Goal: Information Seeking & Learning: Learn about a topic

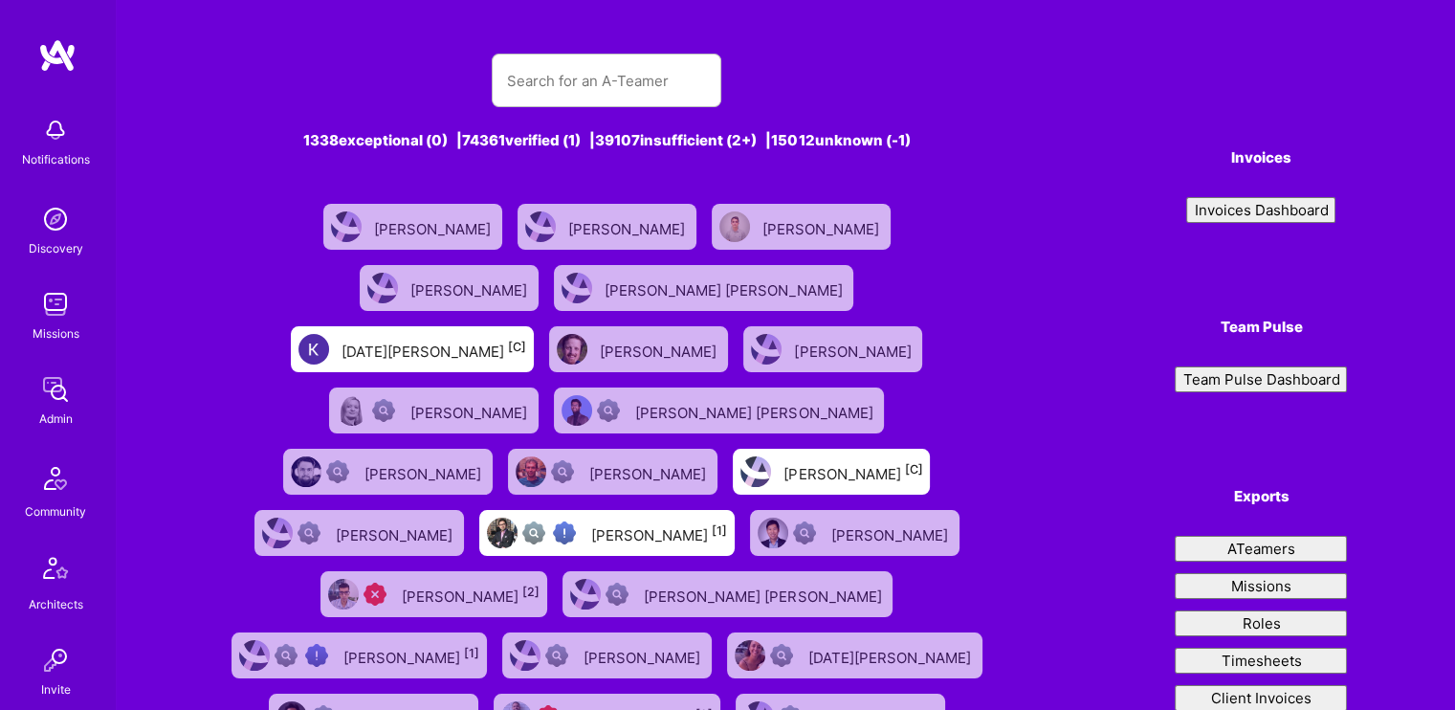
click at [37, 232] on img at bounding box center [55, 219] width 38 height 38
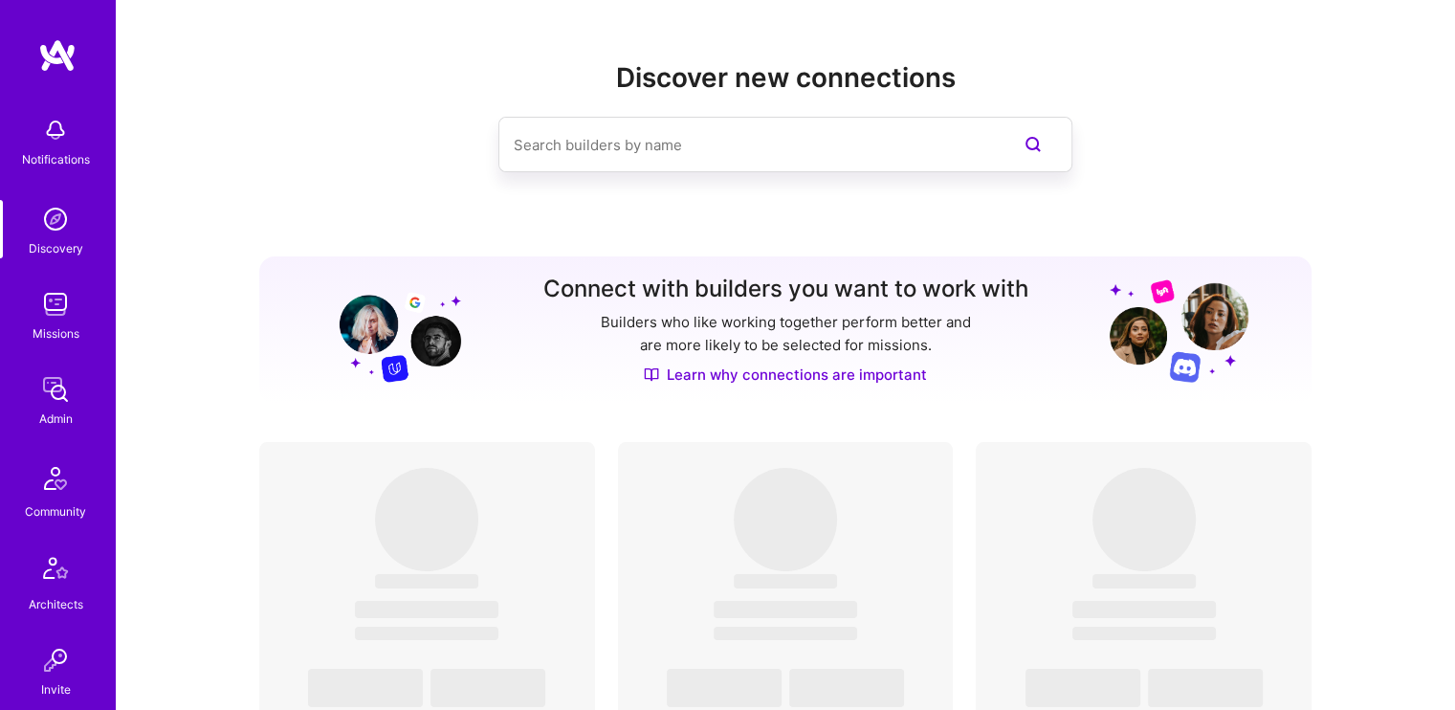
click at [50, 305] on img at bounding box center [55, 304] width 38 height 38
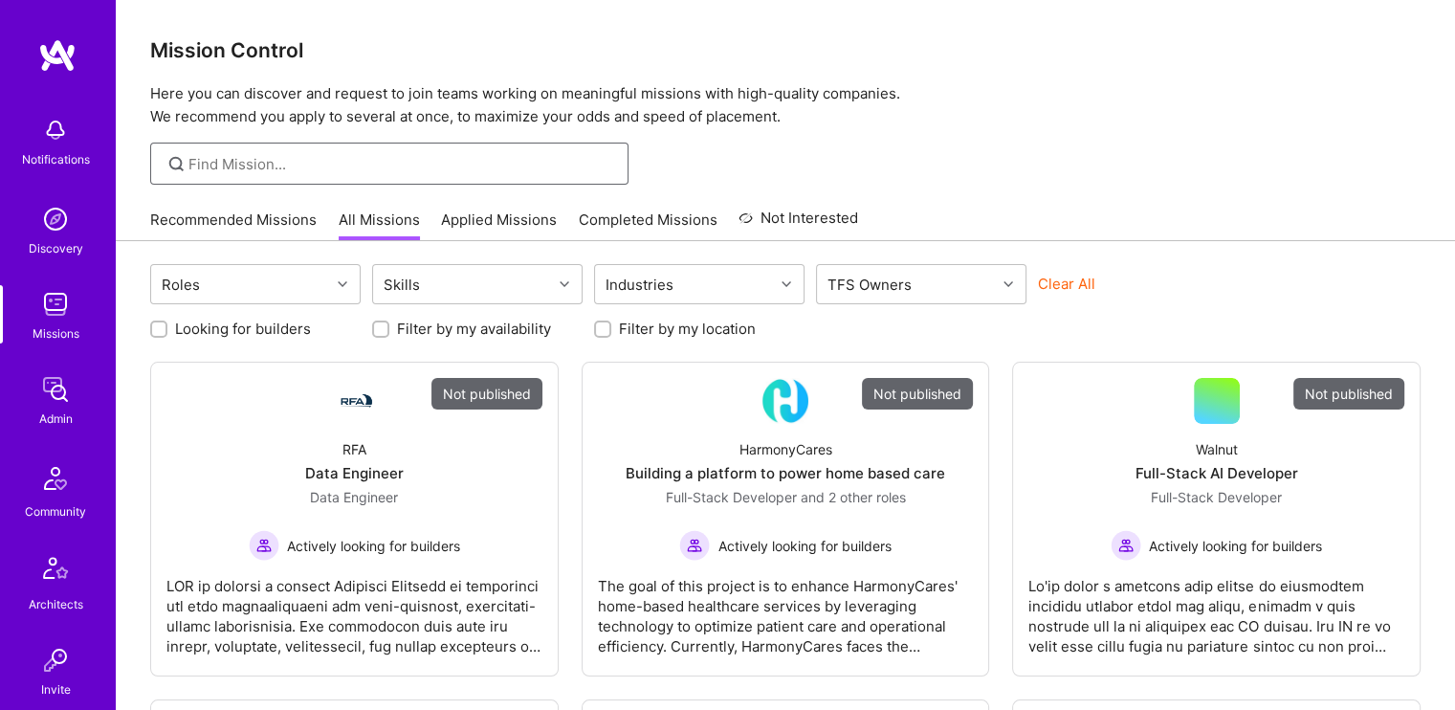
click at [317, 168] on input at bounding box center [401, 164] width 426 height 20
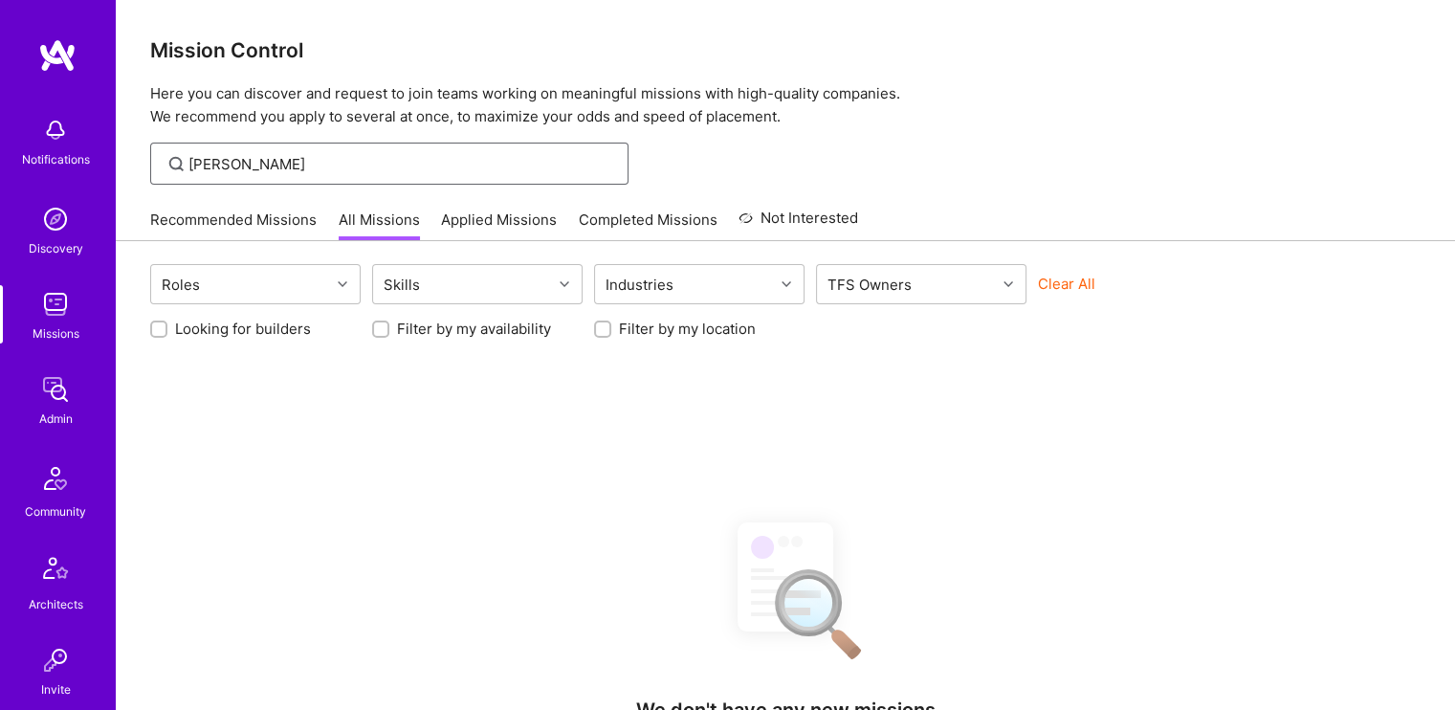
type input "[PERSON_NAME]"
click at [50, 386] on img at bounding box center [55, 389] width 38 height 38
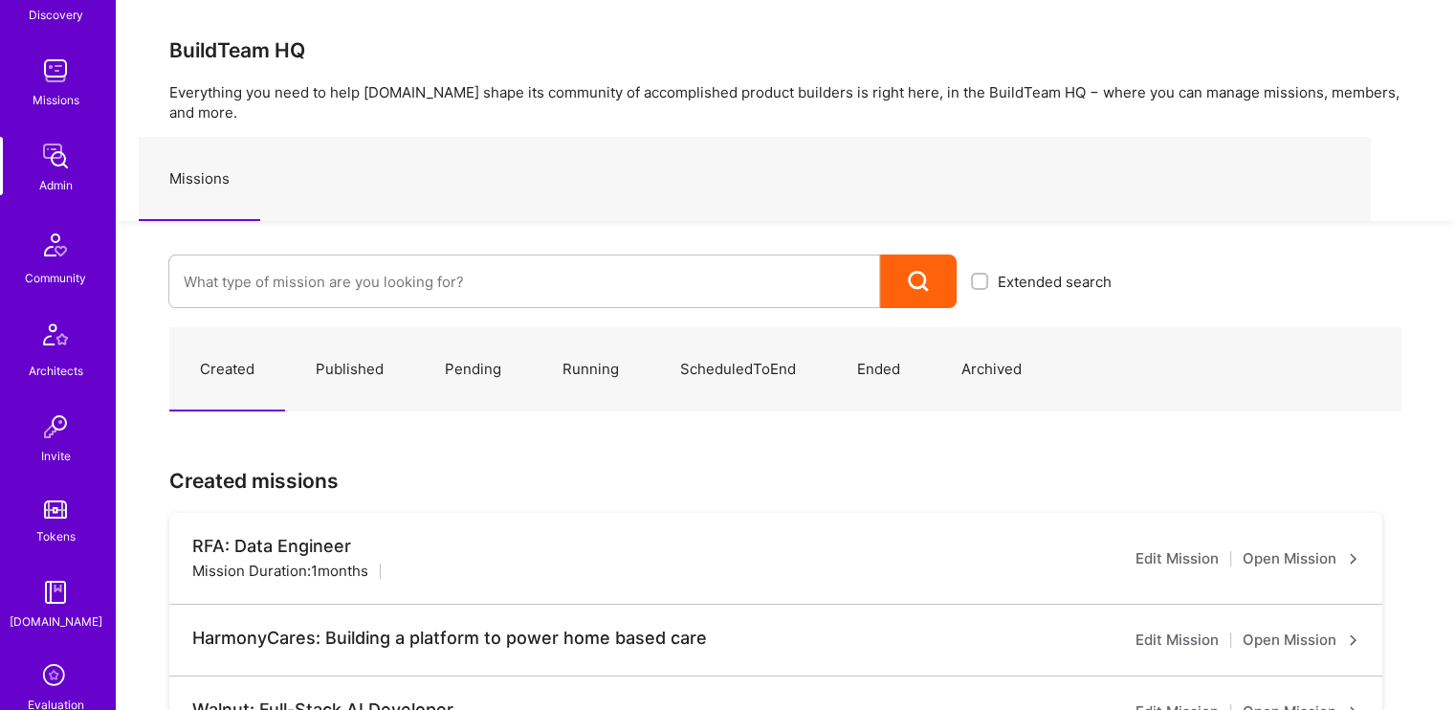
scroll to position [235, 0]
click at [50, 292] on div "Notifications Discovery Missions Admin Community Architects Invite Tokens [DOMA…" at bounding box center [57, 377] width 115 height 1011
click at [46, 284] on div "Community" at bounding box center [55, 276] width 61 height 20
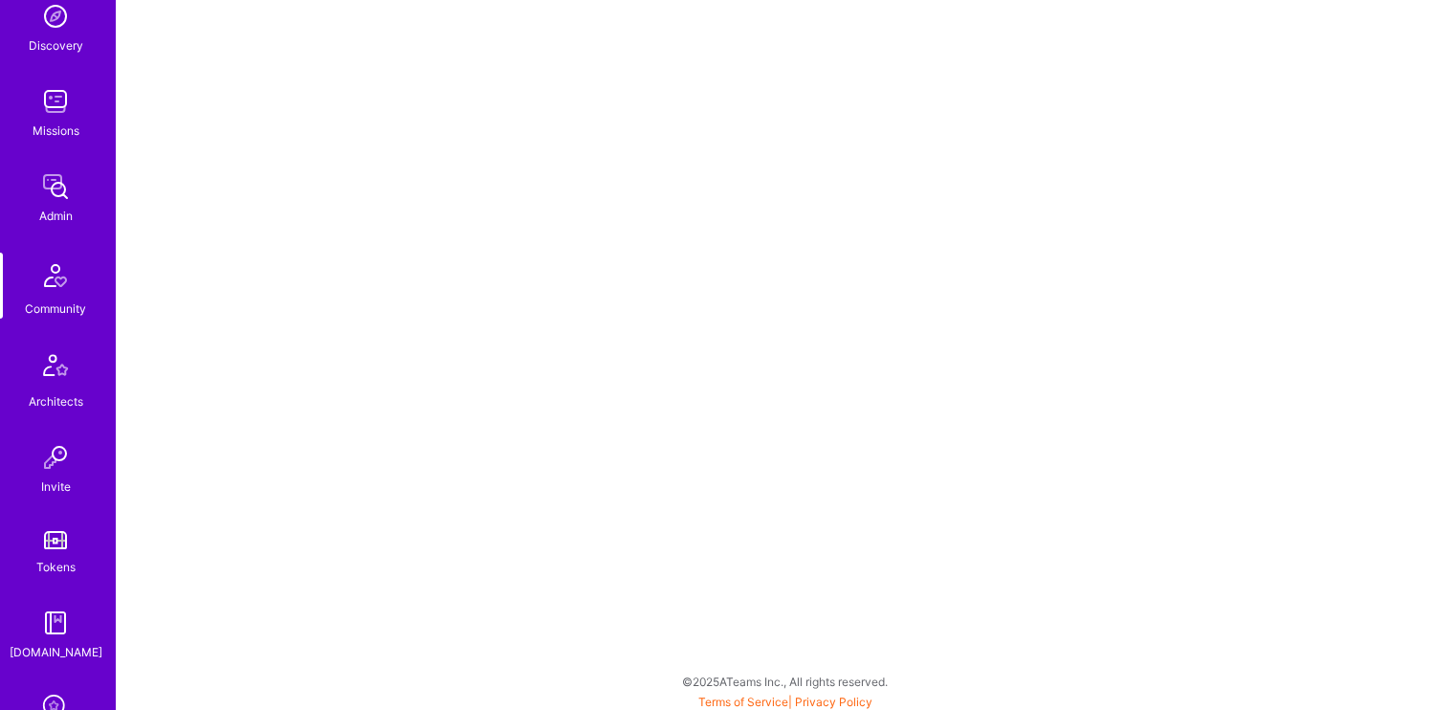
scroll to position [207, 0]
click at [43, 366] on img at bounding box center [56, 365] width 46 height 46
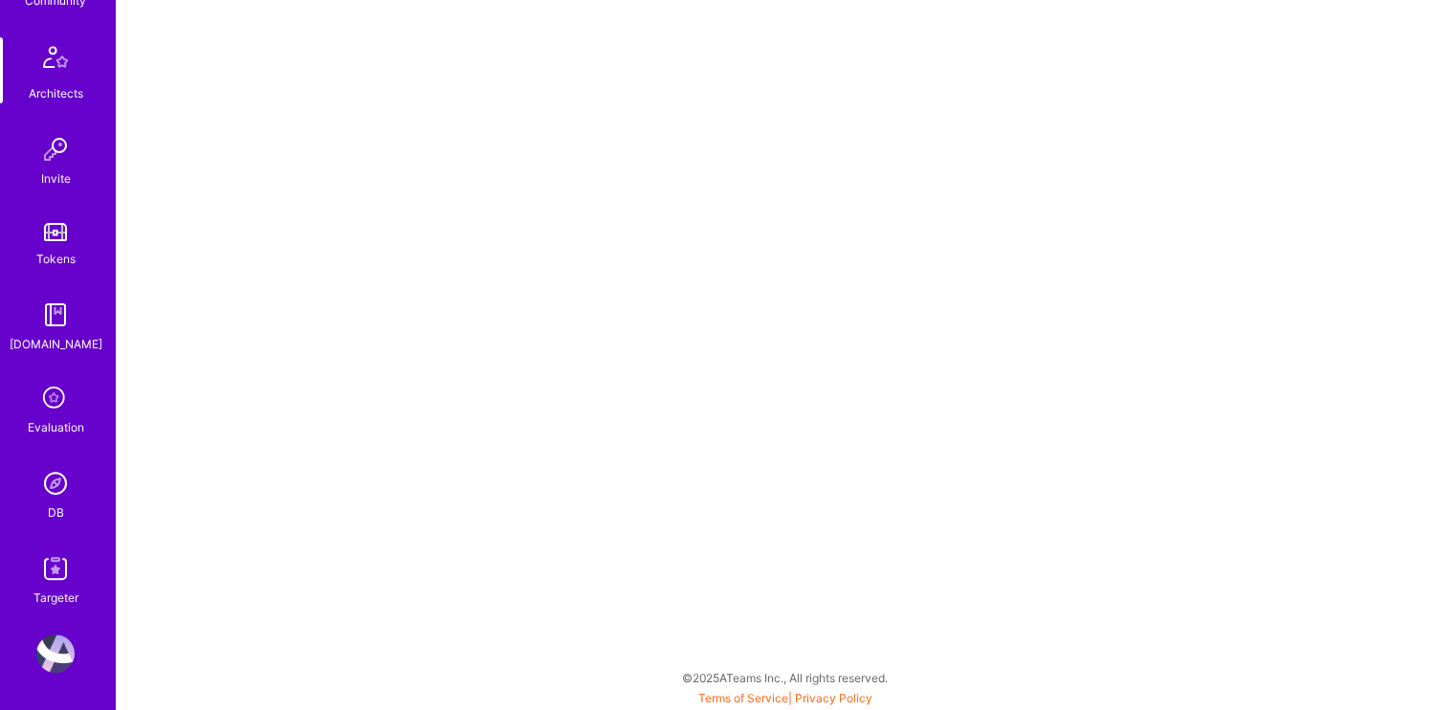
scroll to position [5, 0]
click at [54, 482] on img at bounding box center [55, 483] width 38 height 38
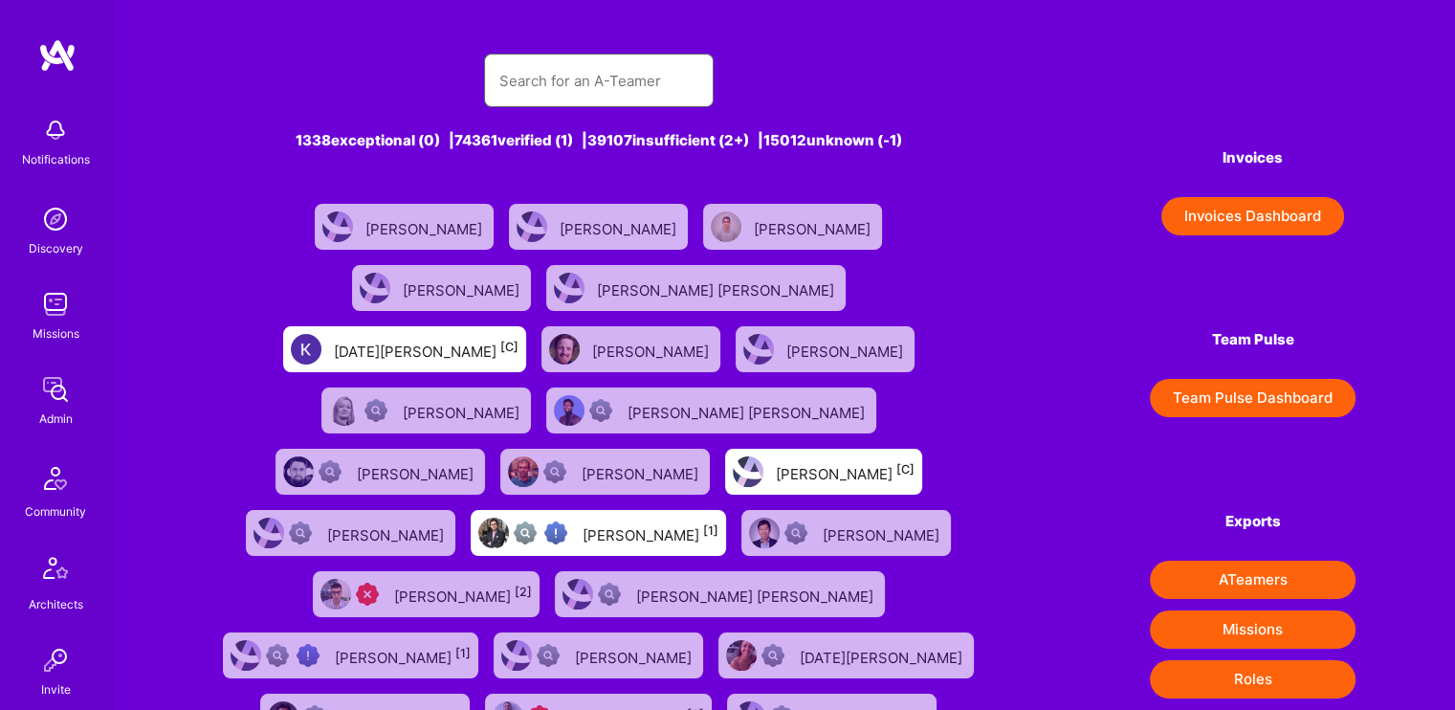
click at [559, 88] on input "text" at bounding box center [598, 80] width 199 height 49
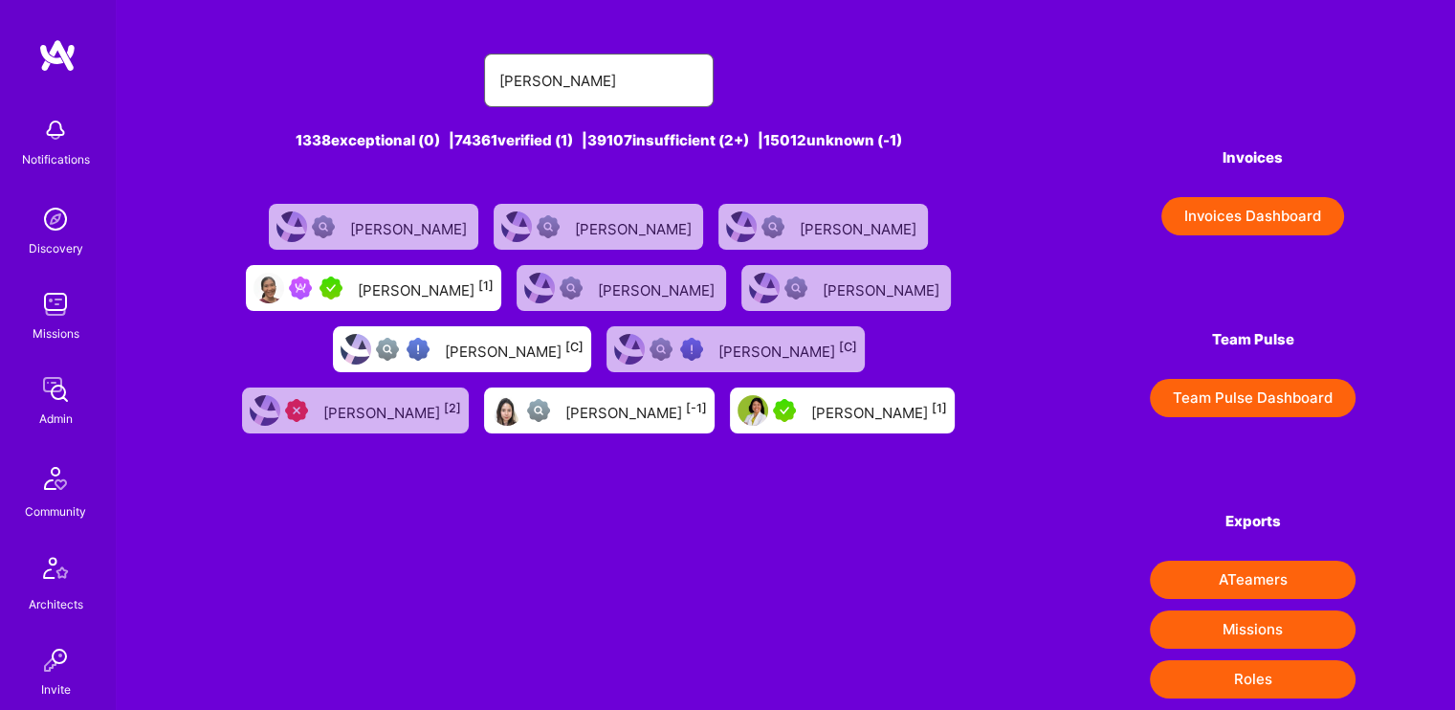
type input "[PERSON_NAME]"
click at [446, 290] on div "[PERSON_NAME] [1]" at bounding box center [426, 288] width 136 height 25
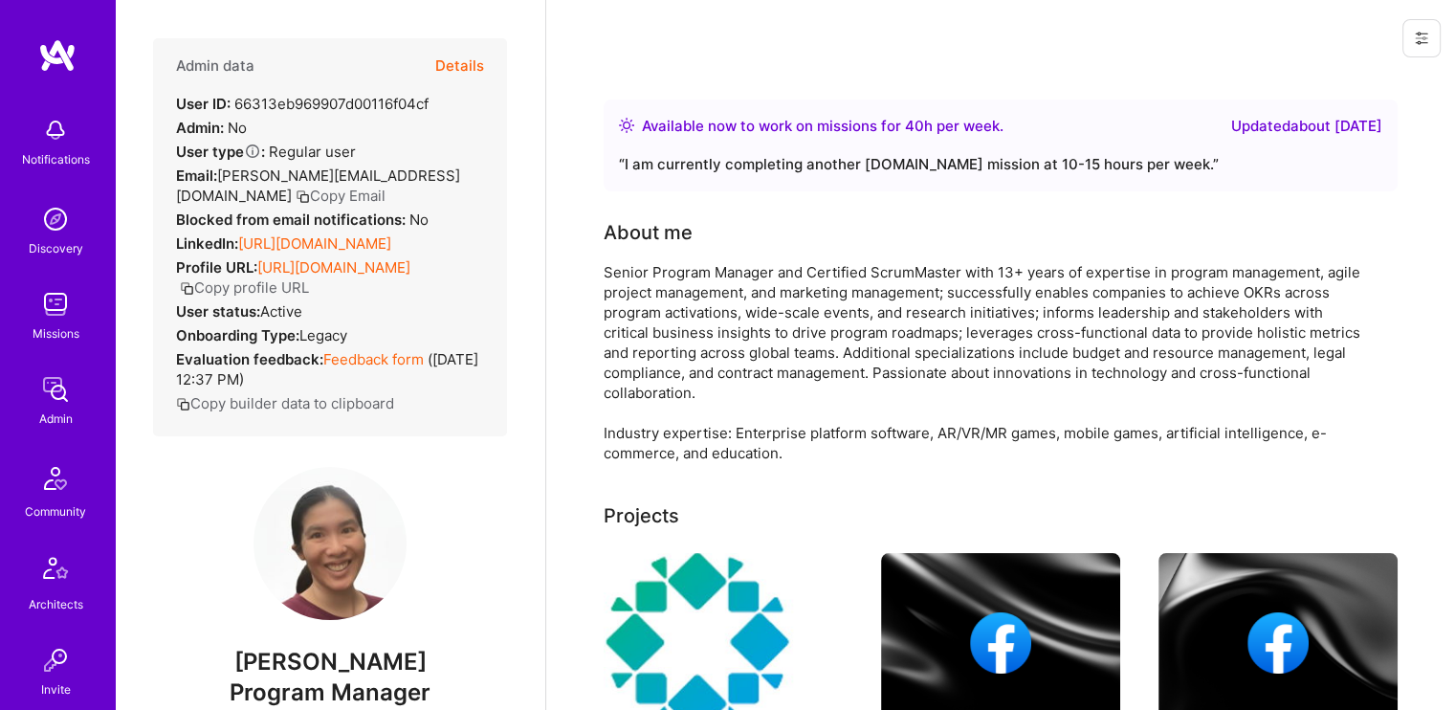
click at [463, 67] on button "Details" at bounding box center [459, 65] width 49 height 55
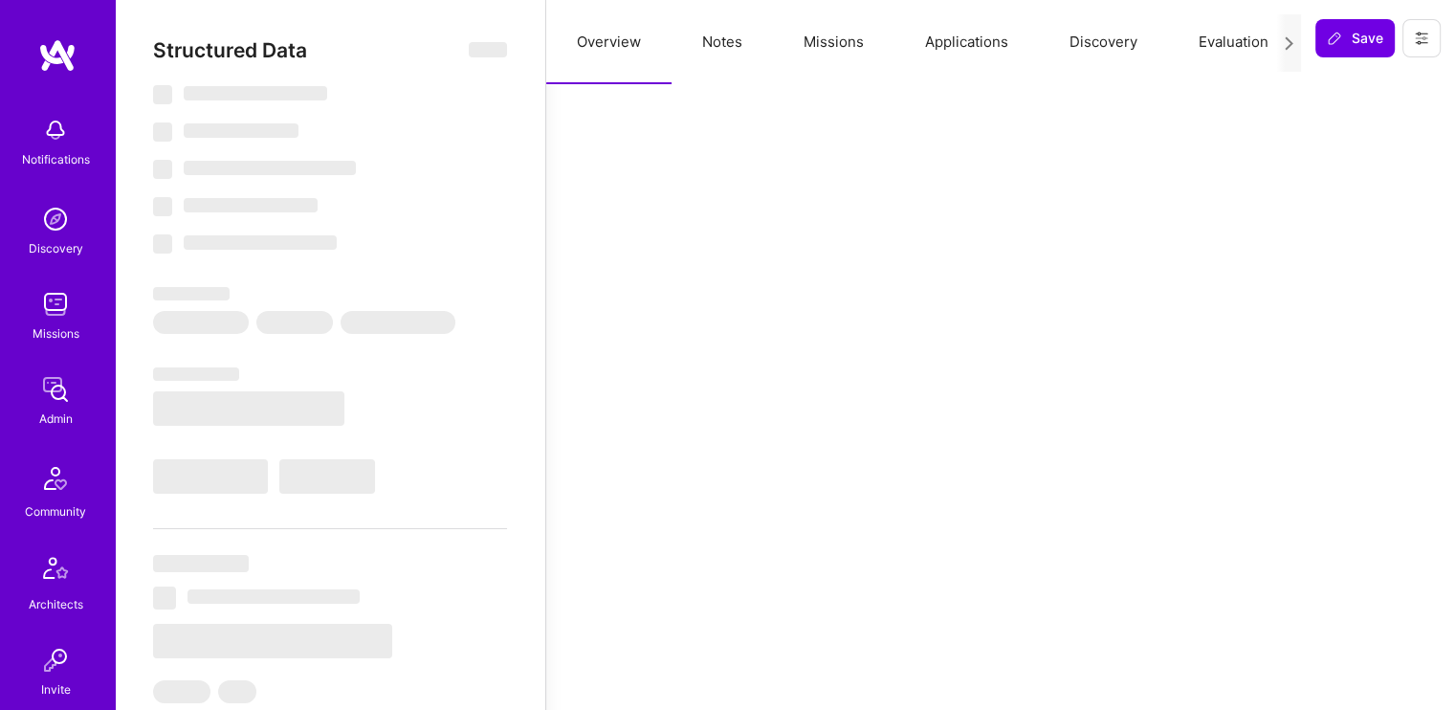
click at [846, 50] on button "Missions" at bounding box center [834, 42] width 122 height 84
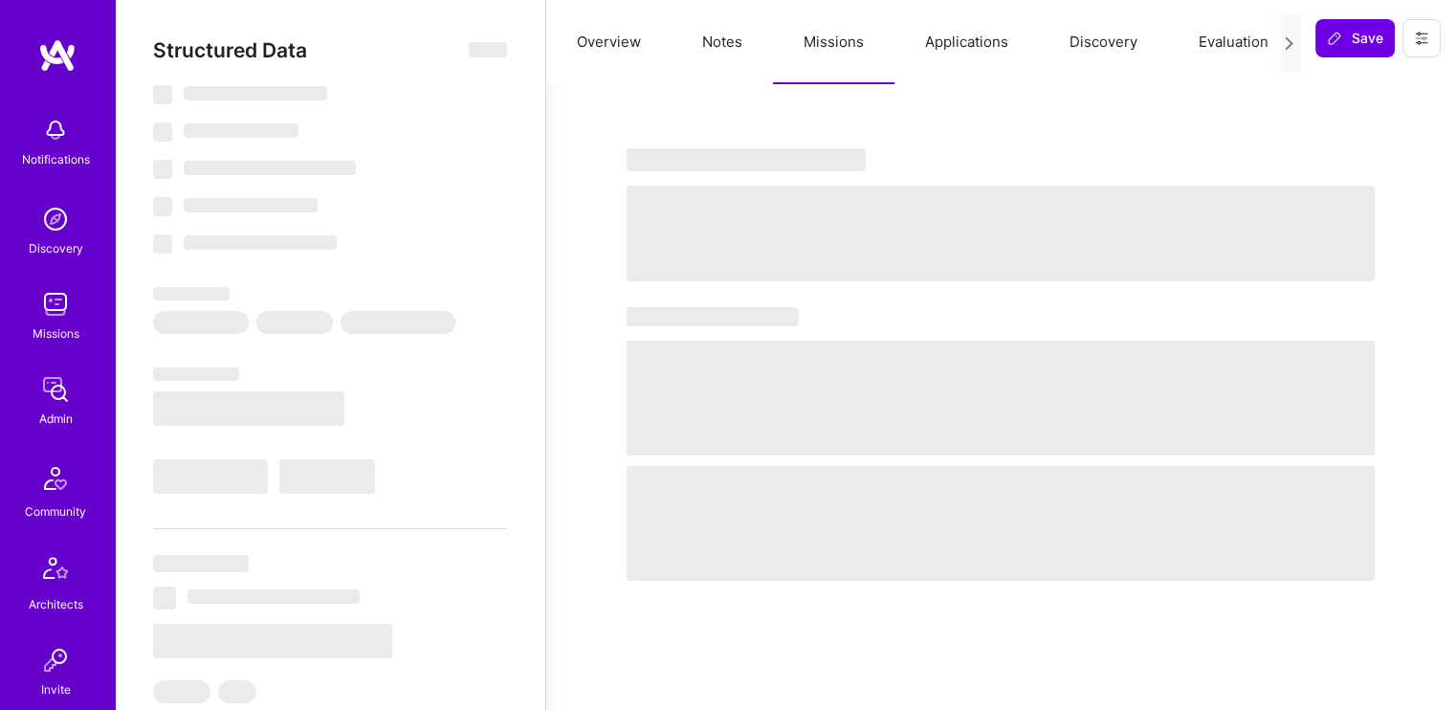
select select "Right Now"
select select "5"
select select "7"
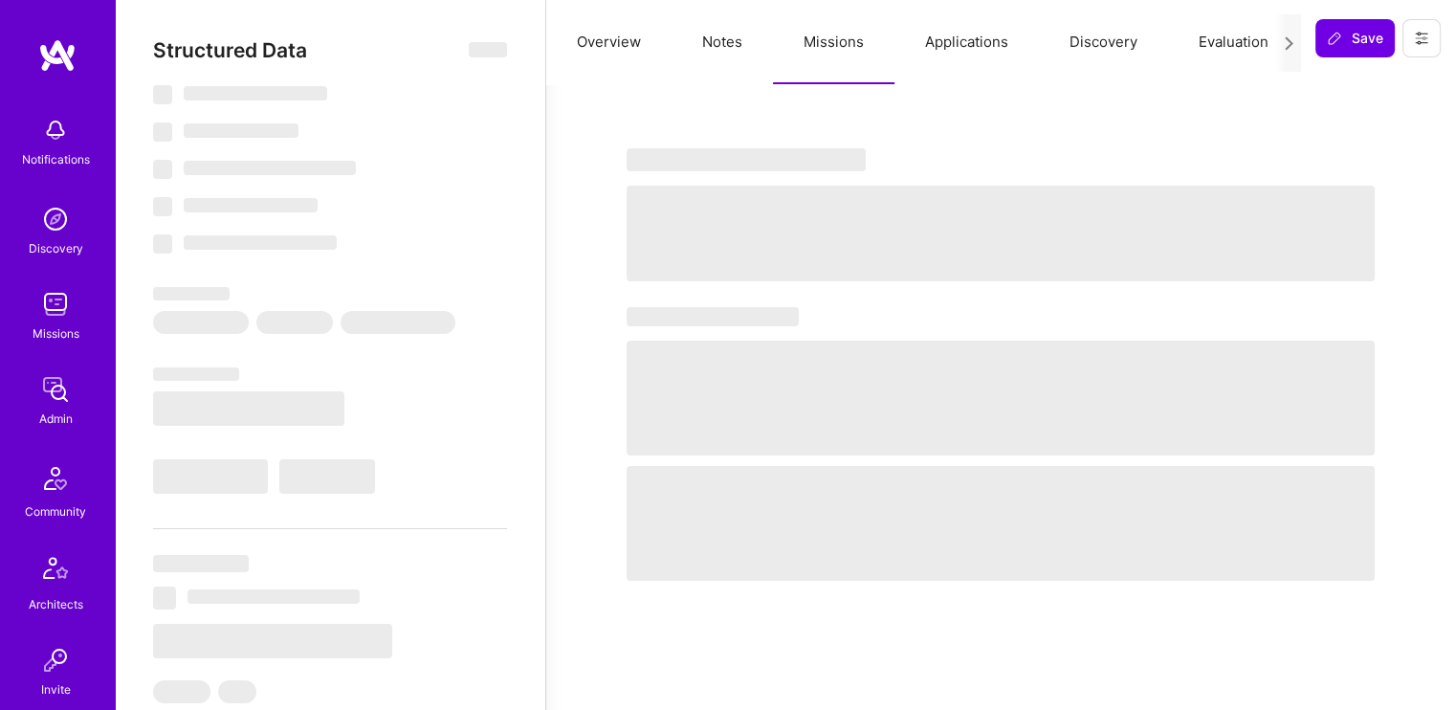
select select "US"
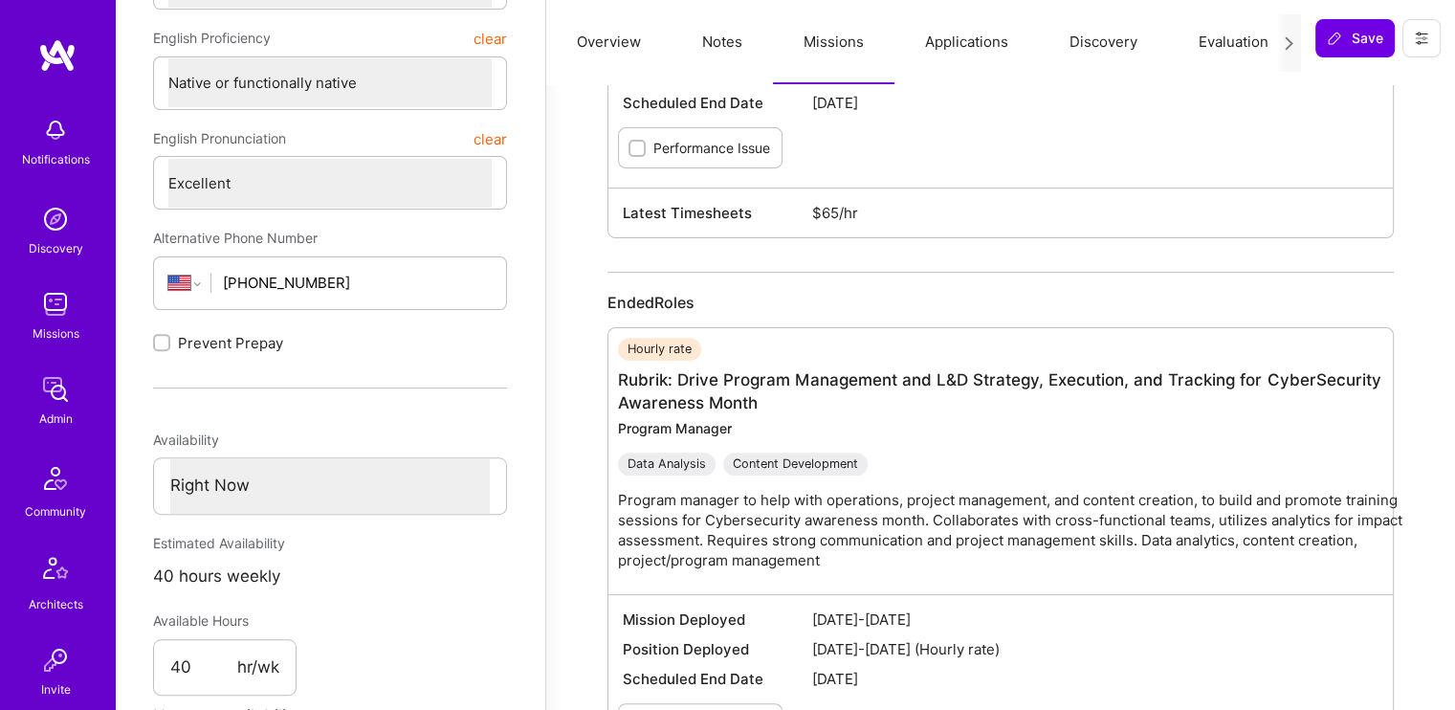
scroll to position [819, 0]
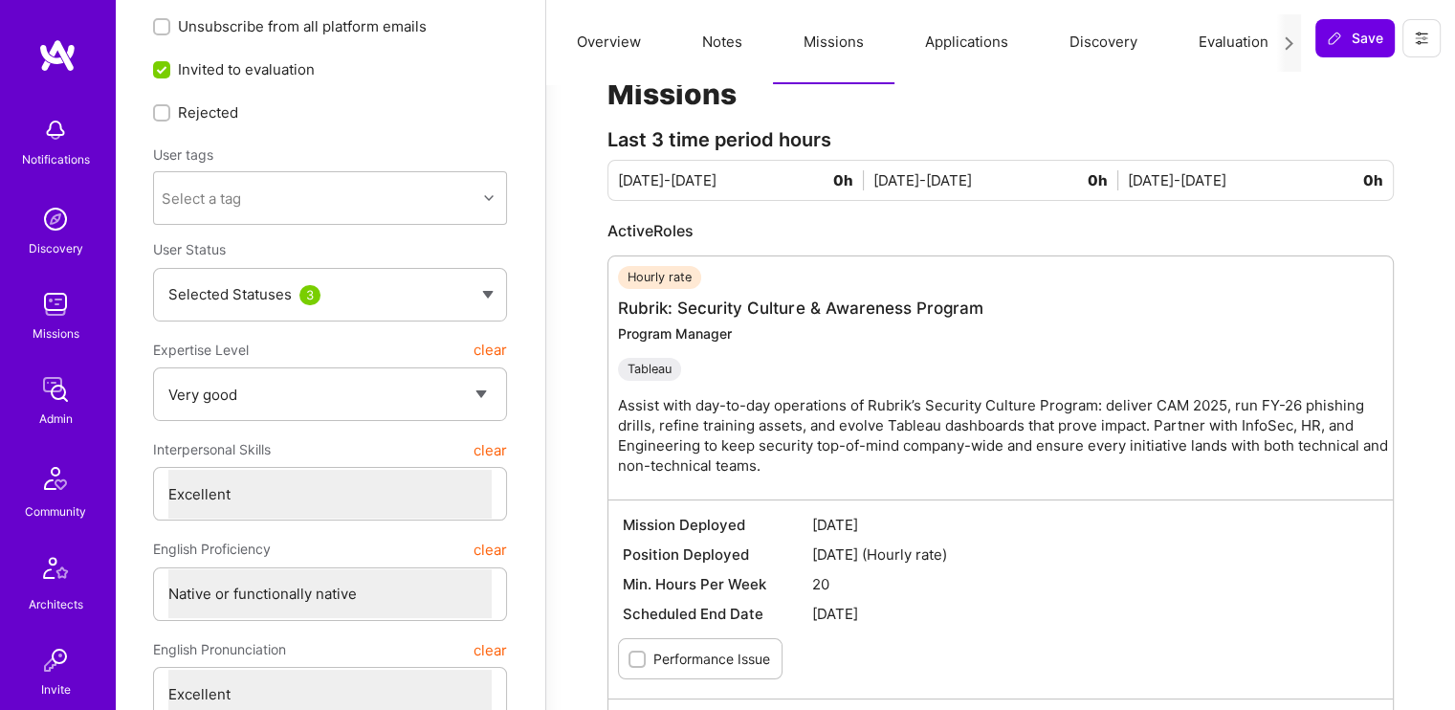
scroll to position [0, 0]
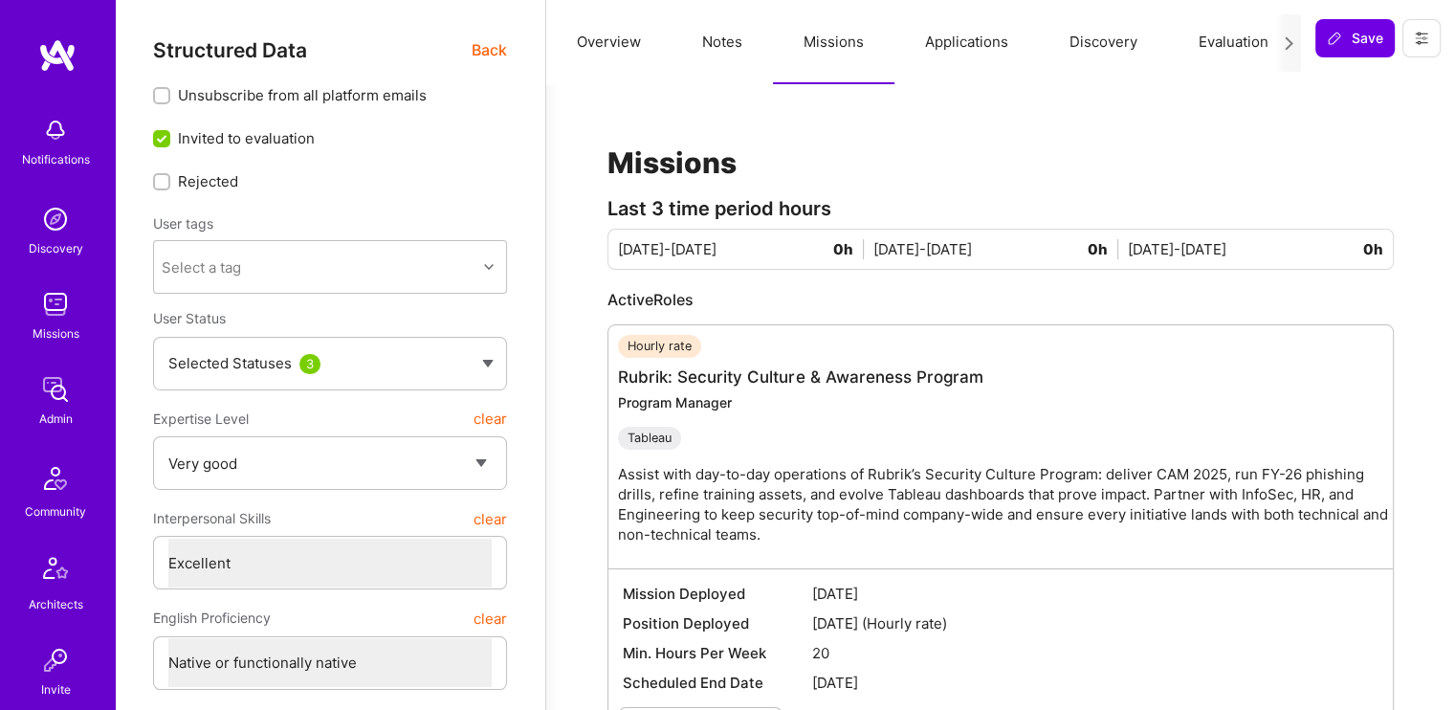
click at [622, 24] on button "Overview" at bounding box center [608, 42] width 125 height 84
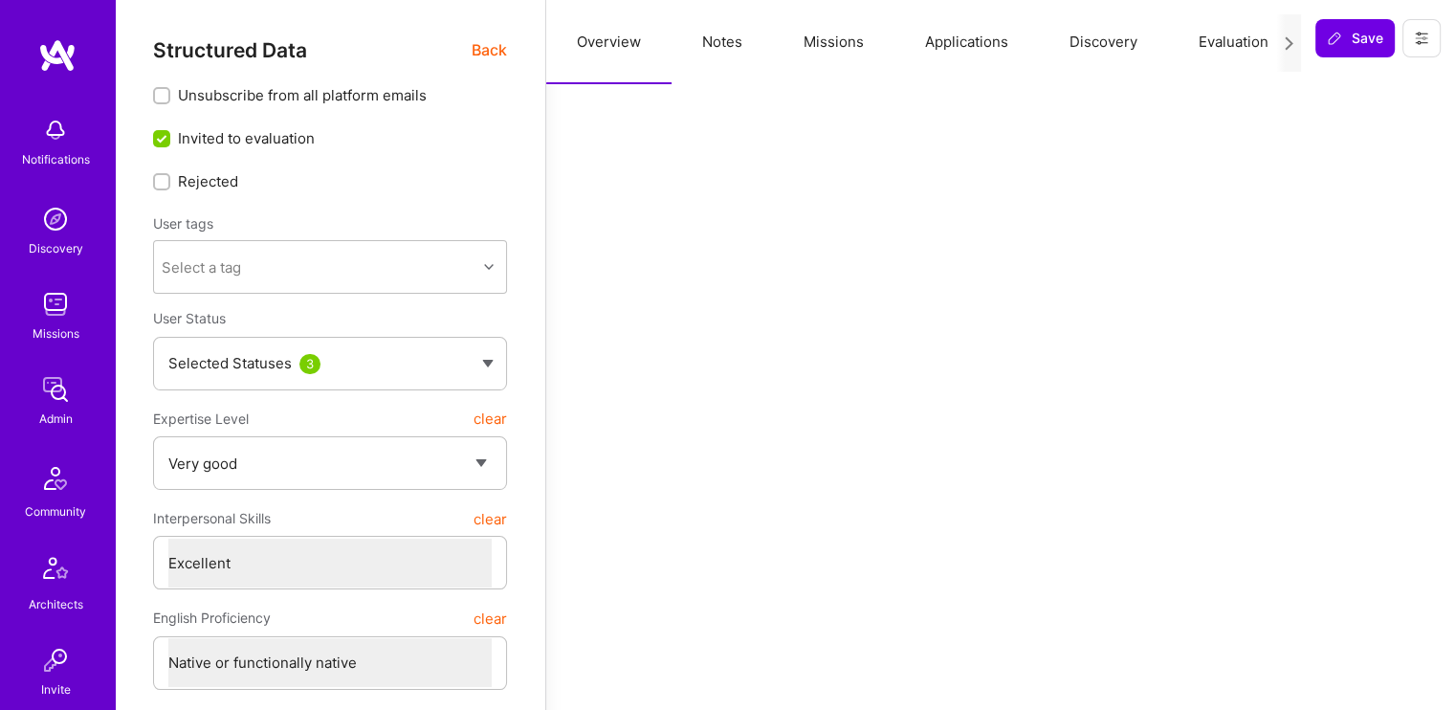
click at [478, 55] on span "Back" at bounding box center [489, 50] width 35 height 24
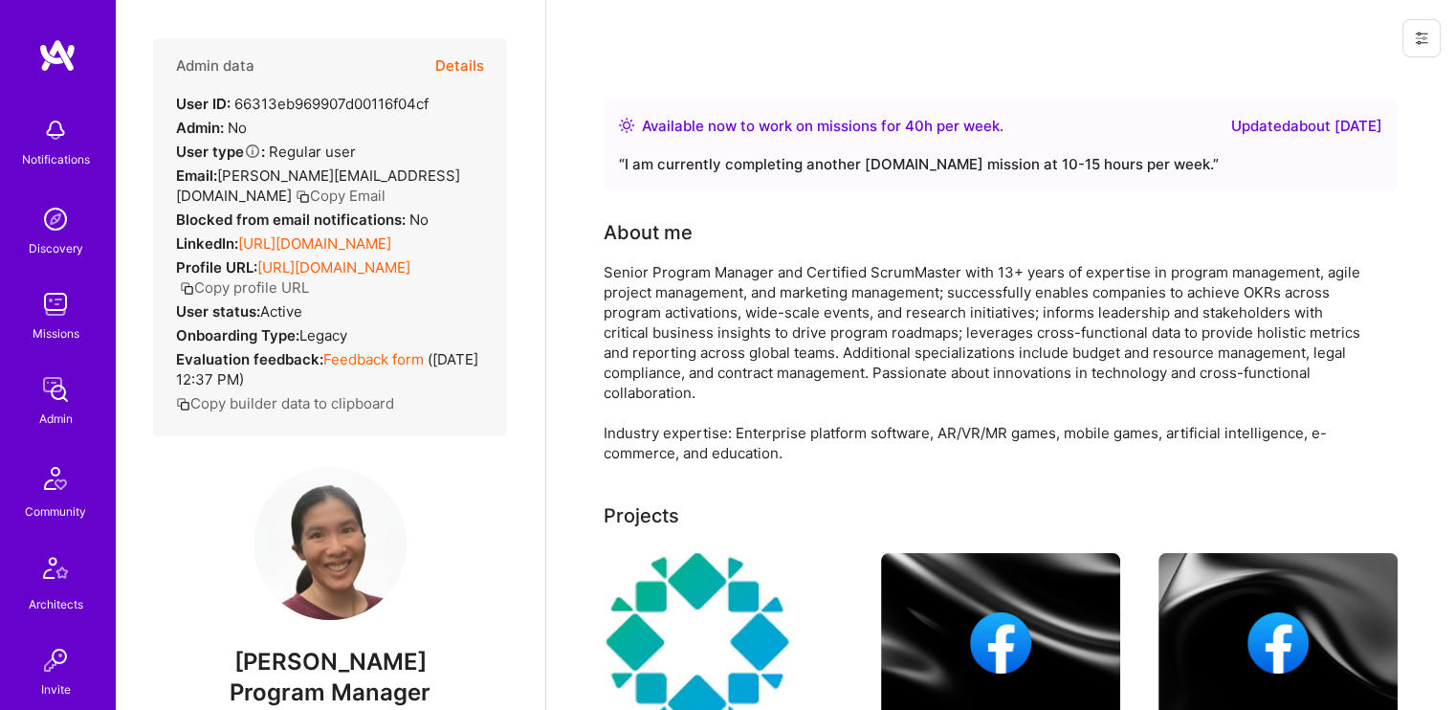
click at [453, 61] on button "Details" at bounding box center [459, 65] width 49 height 55
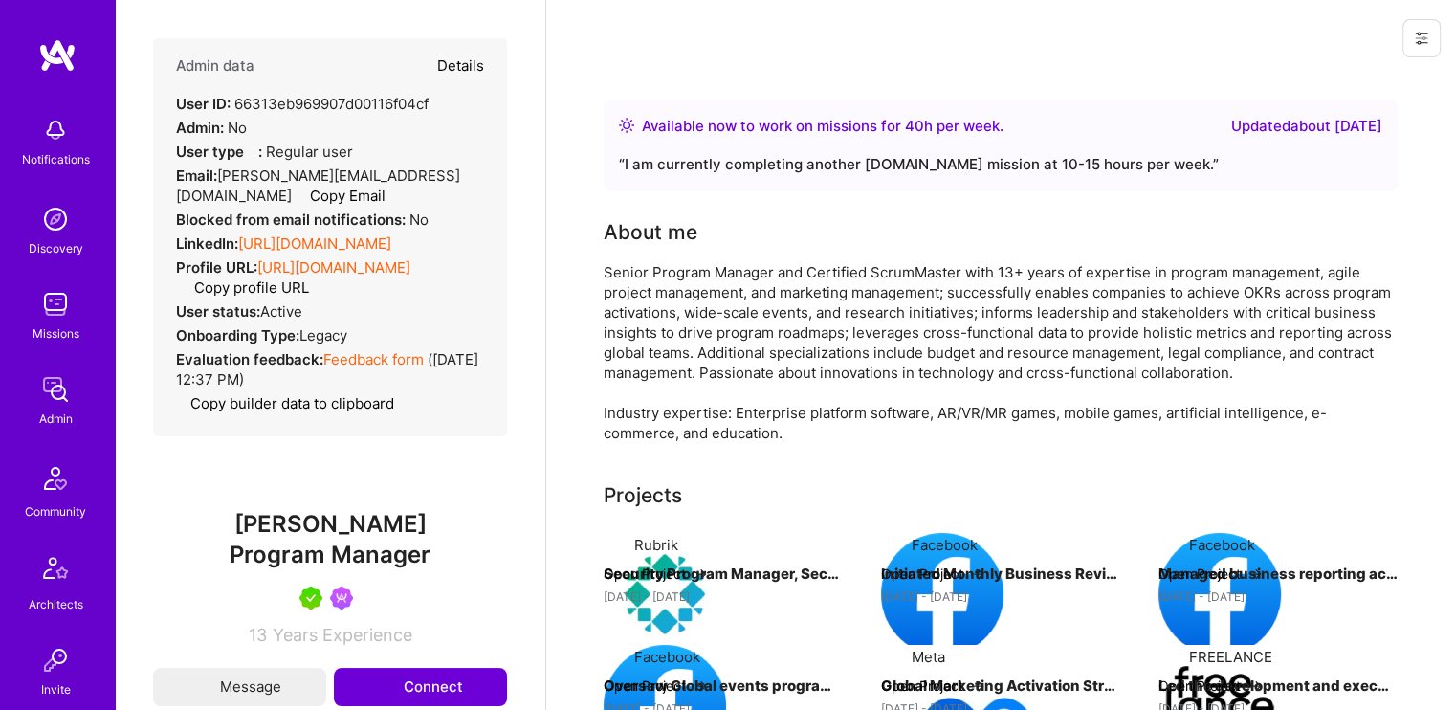
type textarea "x"
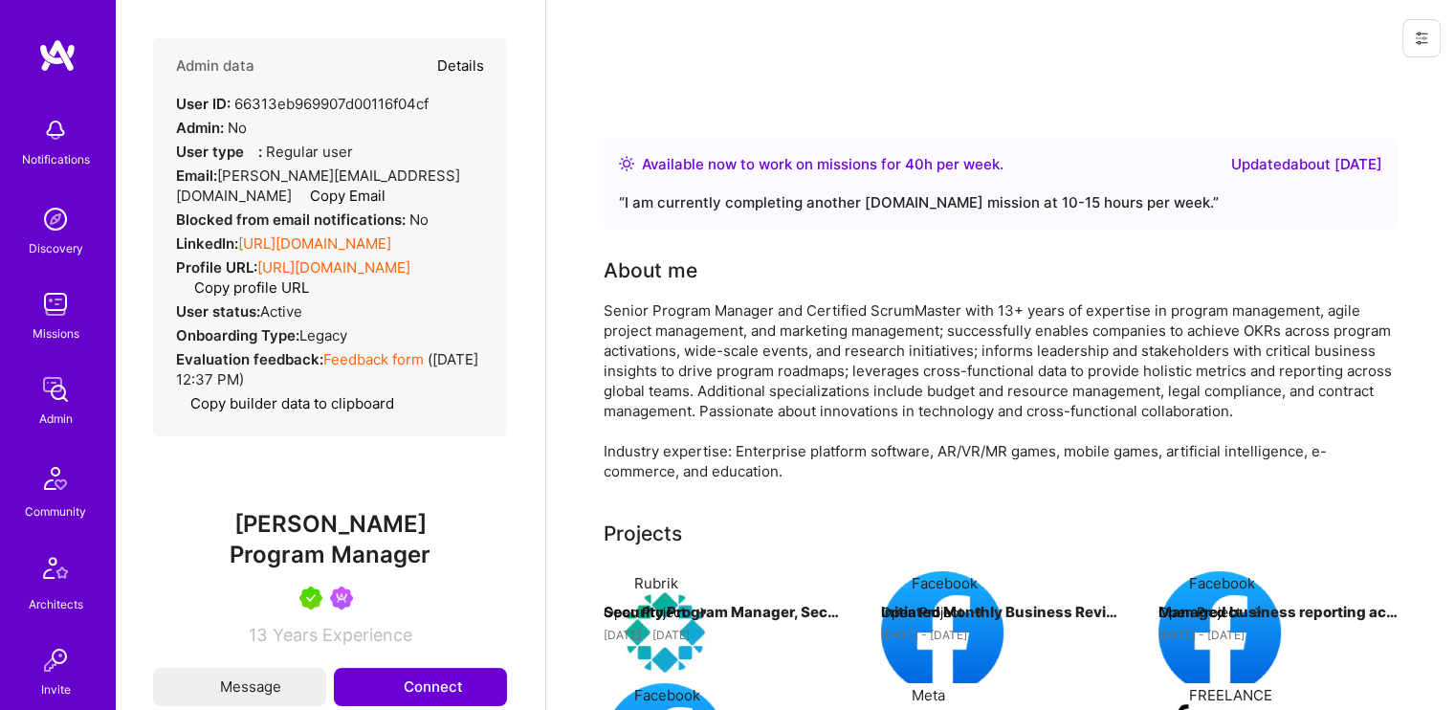
select select "5"
select select "7"
select select "US"
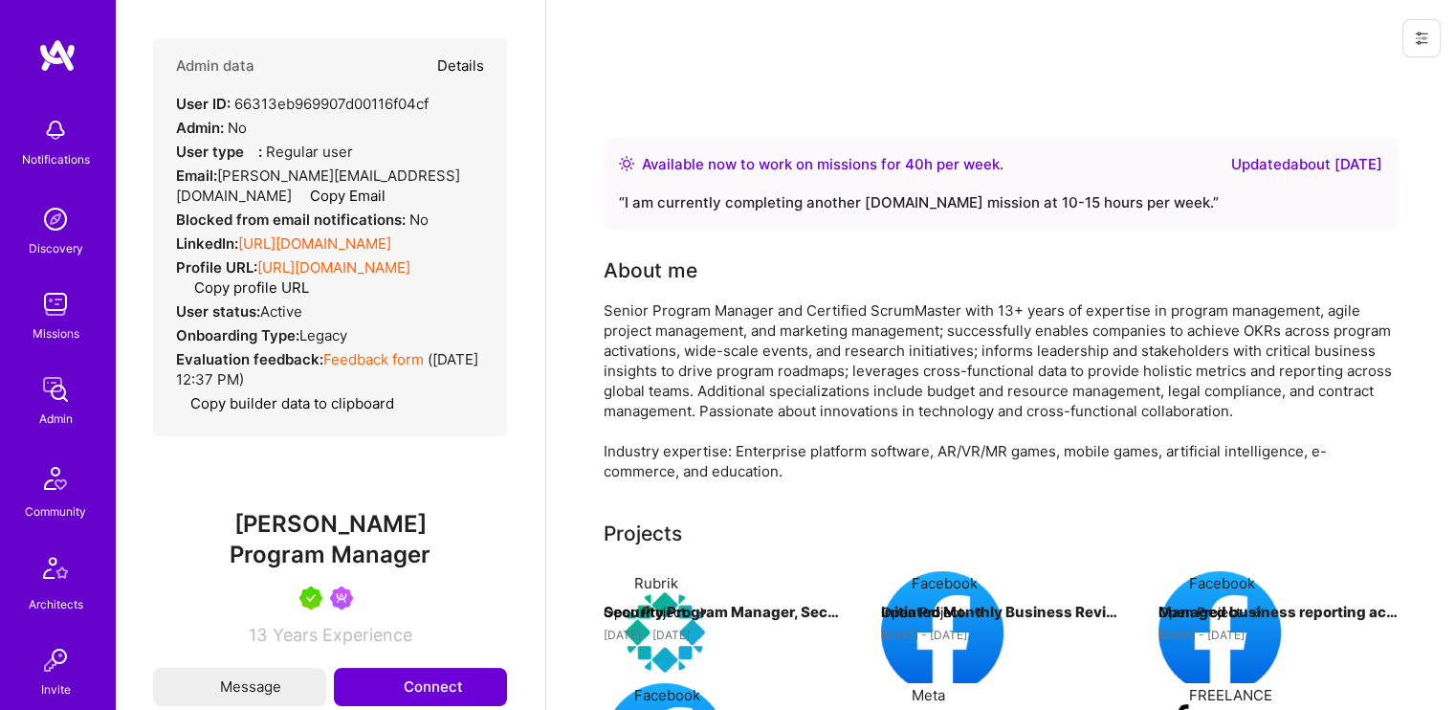
select select "Right Now"
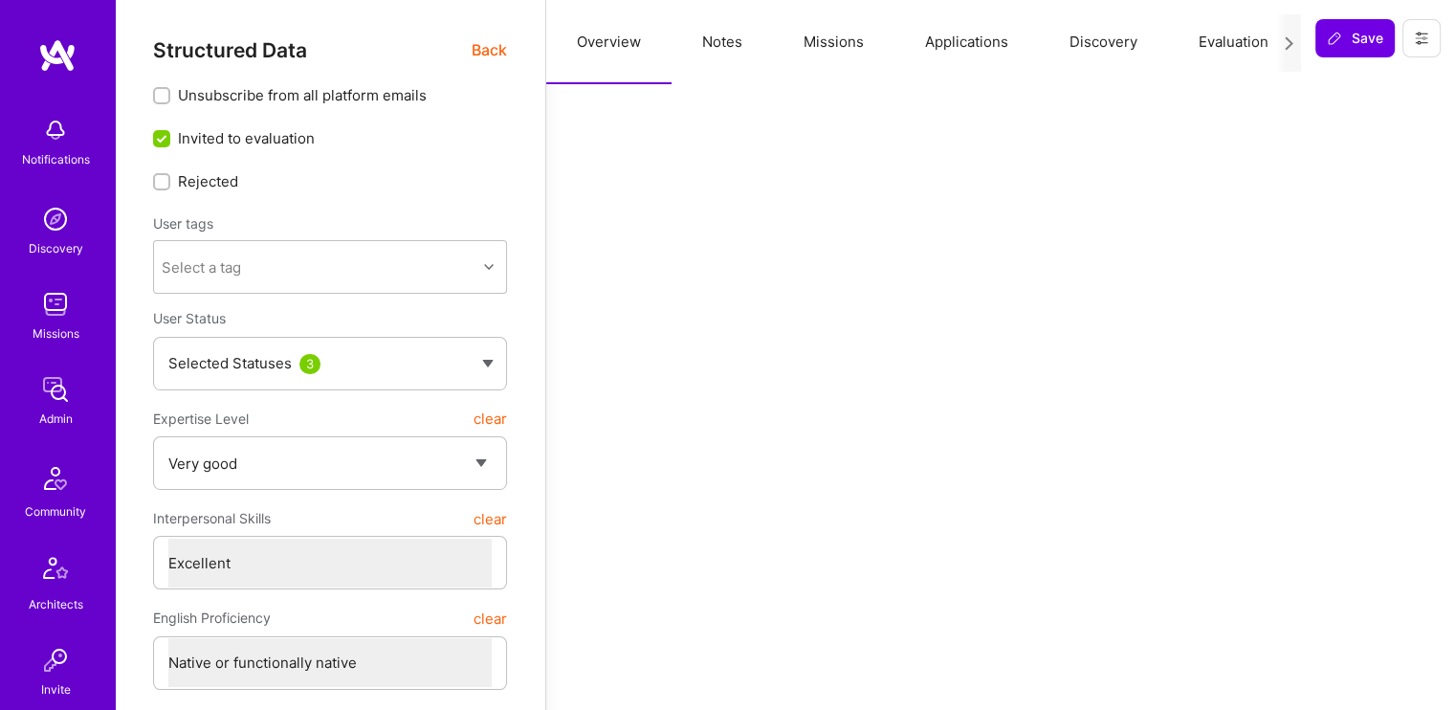
click at [824, 37] on button "Missions" at bounding box center [834, 42] width 122 height 84
